Goal: Information Seeking & Learning: Find specific fact

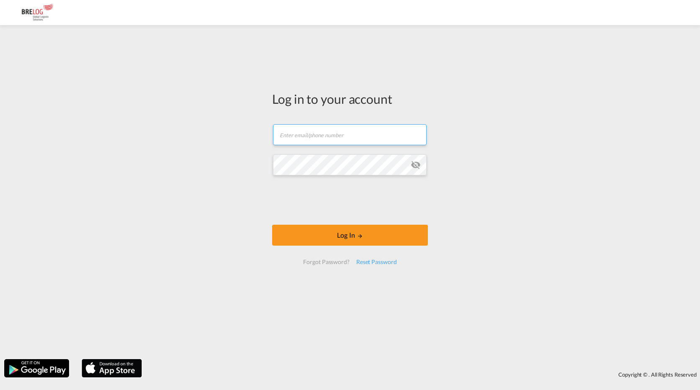
type input "[PERSON_NAME][EMAIL_ADDRESS][DOMAIN_NAME]"
click at [309, 220] on form "[PERSON_NAME][EMAIL_ADDRESS][DOMAIN_NAME] Email field is required Password fiel…" at bounding box center [350, 194] width 156 height 157
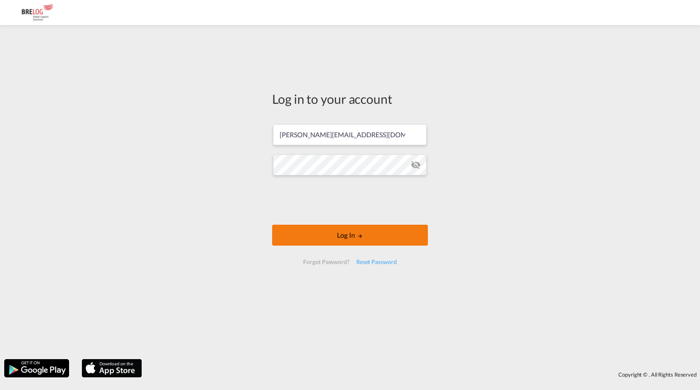
click at [303, 238] on button "Log In" at bounding box center [350, 235] width 156 height 21
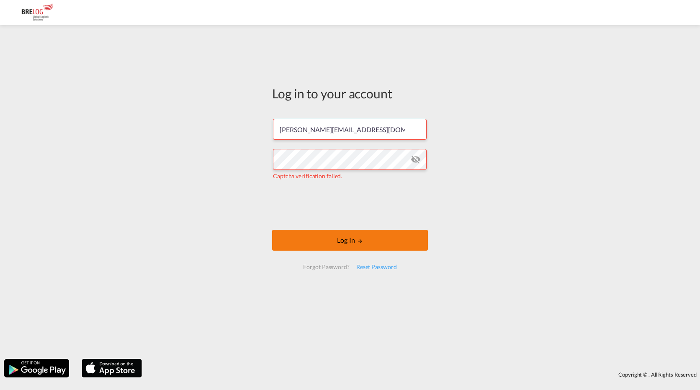
click at [315, 240] on button "Log In" at bounding box center [350, 240] width 156 height 21
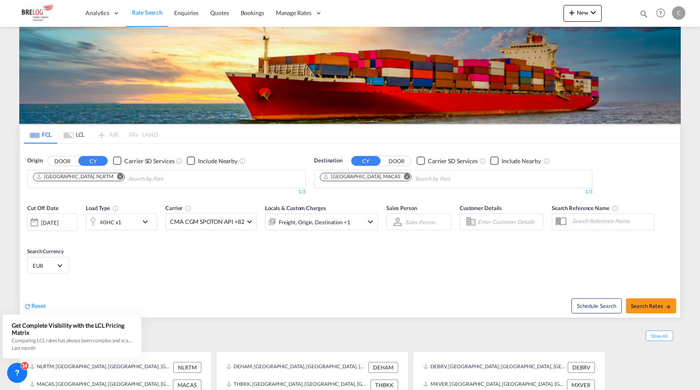
click at [117, 173] on md-icon "Remove" at bounding box center [120, 176] width 6 height 6
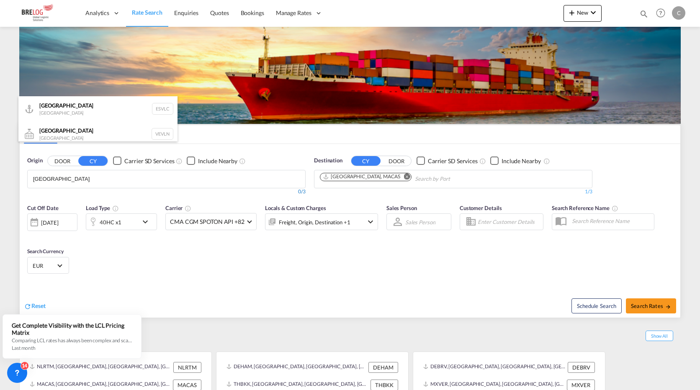
type input "[GEOGRAPHIC_DATA]"
click at [48, 104] on div "Valencia [GEOGRAPHIC_DATA] ESVLC" at bounding box center [97, 108] width 159 height 25
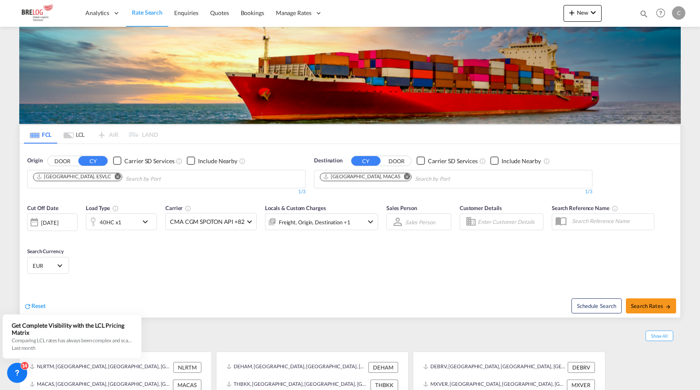
click at [404, 173] on md-icon "Remove" at bounding box center [407, 176] width 6 height 6
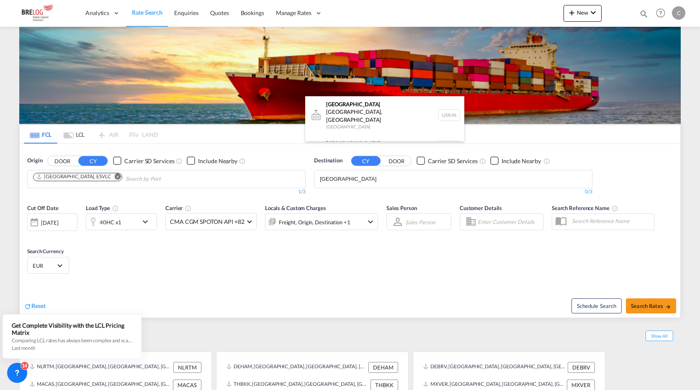
type input "[GEOGRAPHIC_DATA]"
click at [338, 134] on div "[GEOGRAPHIC_DATA] [GEOGRAPHIC_DATA] NLRTM" at bounding box center [384, 146] width 159 height 25
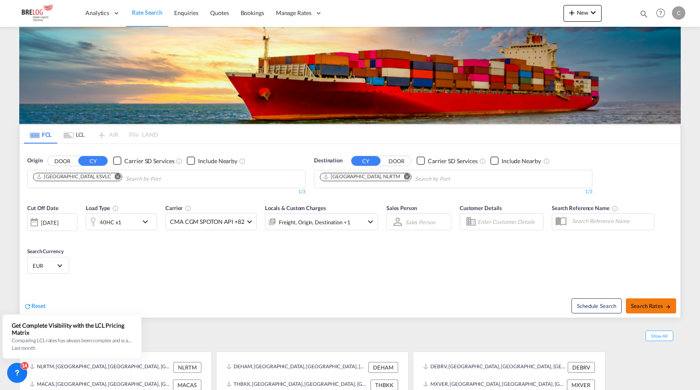
click at [657, 303] on span "Search Rates" at bounding box center [651, 306] width 40 height 7
type input "ESVLC to NLRTM / [DATE]"
